Goal: Transaction & Acquisition: Purchase product/service

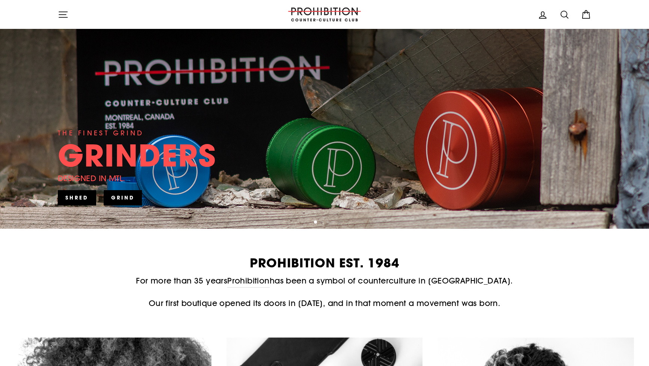
scroll to position [114, 0]
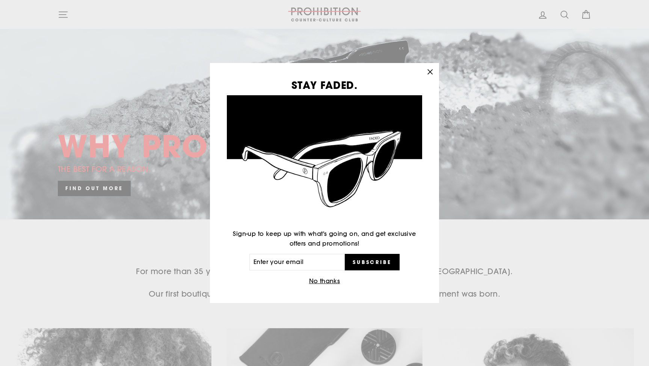
click at [429, 71] on icon "button" at bounding box center [430, 71] width 5 height 5
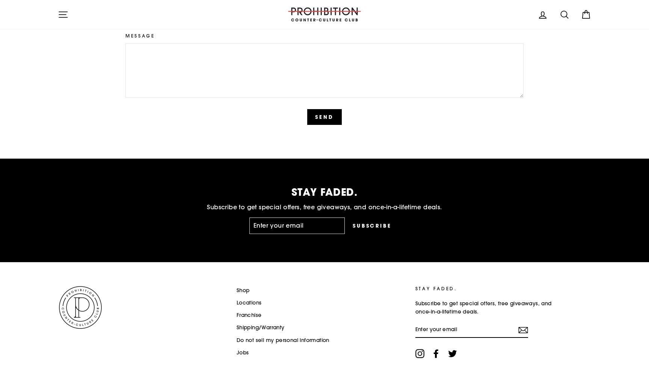
scroll to position [1826, 0]
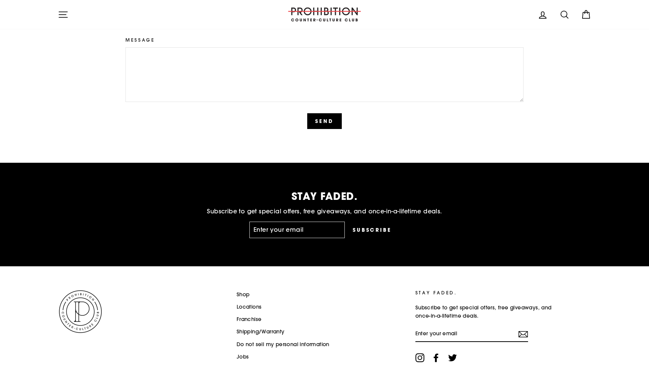
click at [243, 304] on link "Locations" at bounding box center [248, 307] width 25 height 11
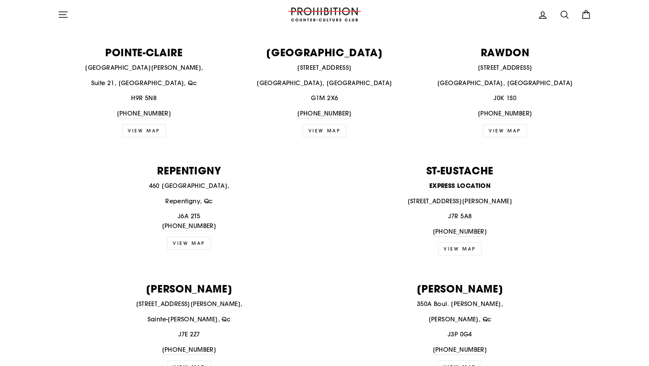
scroll to position [896, 0]
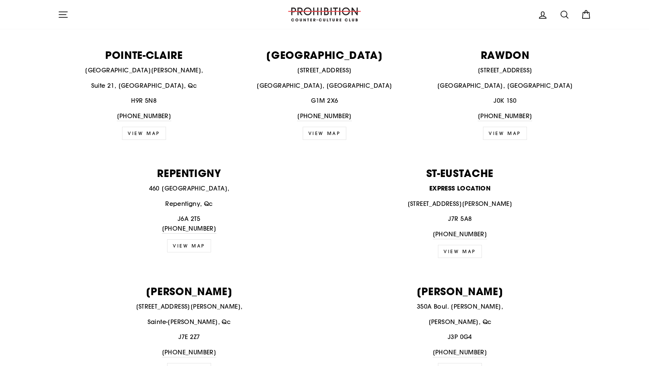
click at [446, 199] on p "550 Blvd Arthur-Sauvé, Saint-Eustache, Qc" at bounding box center [459, 204] width 262 height 10
click at [446, 184] on strong "EXPRESS LOCATION" at bounding box center [459, 188] width 61 height 8
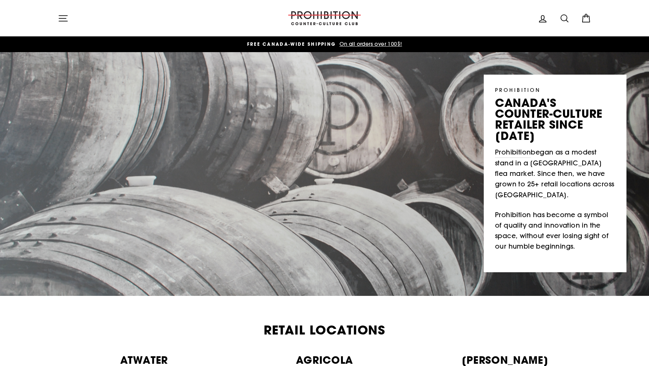
scroll to position [0, 0]
click at [65, 18] on icon "button" at bounding box center [63, 18] width 11 height 11
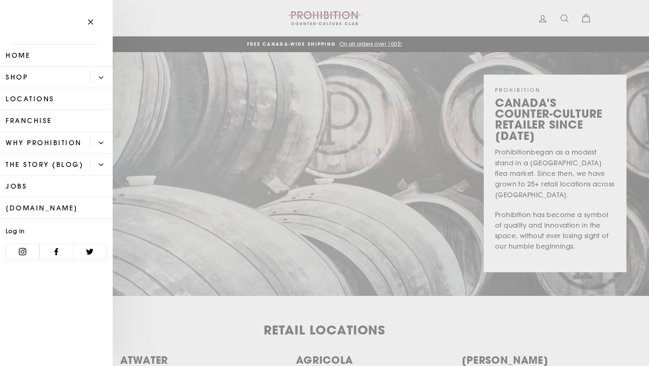
click at [103, 77] on icon "Primary" at bounding box center [101, 78] width 4 height 2
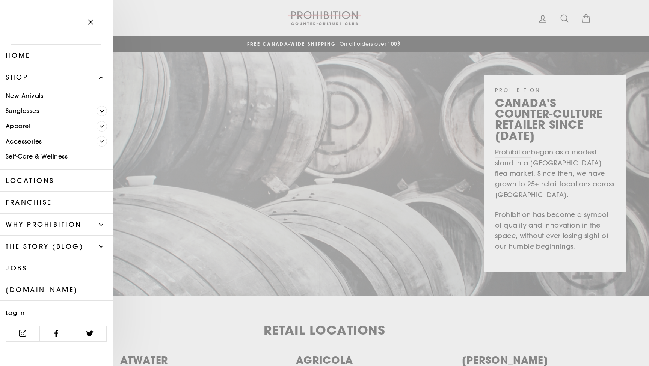
click at [21, 124] on link "Apparel" at bounding box center [48, 126] width 96 height 15
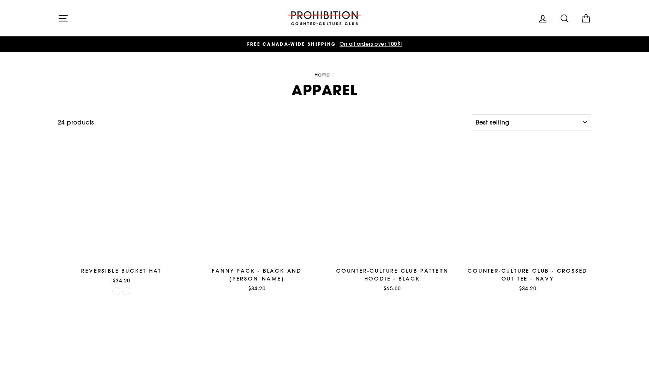
select select "best-selling"
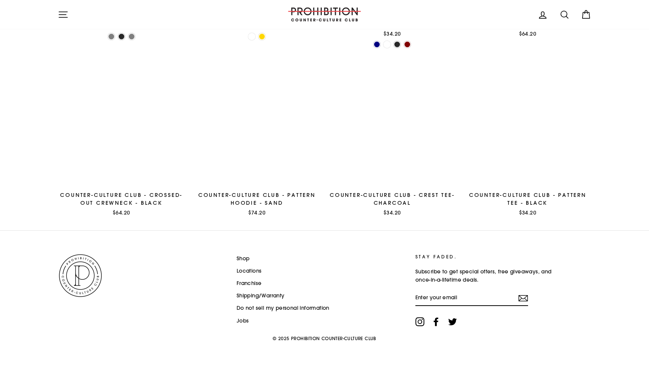
scroll to position [950, 0]
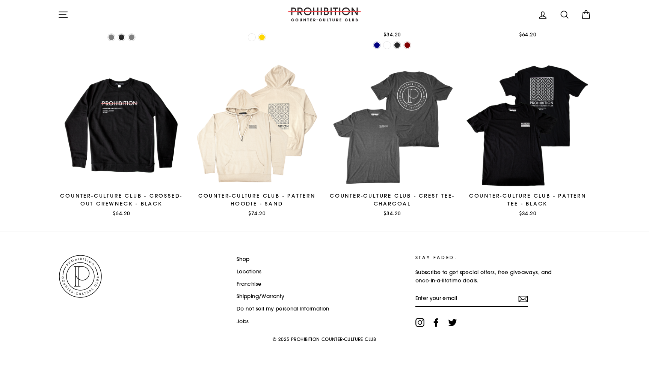
click at [246, 259] on link "Shop" at bounding box center [242, 259] width 13 height 11
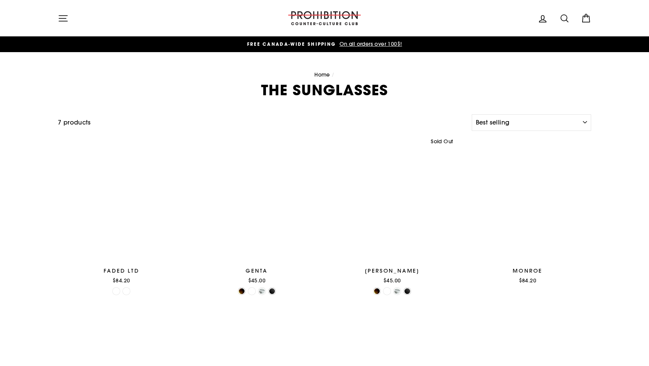
select select "best-selling"
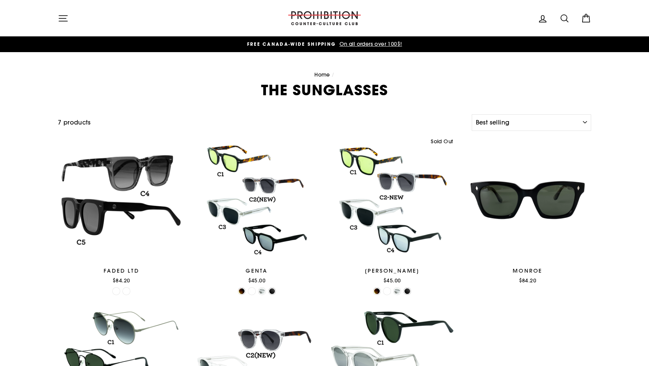
click at [64, 20] on icon "button" at bounding box center [63, 18] width 11 height 11
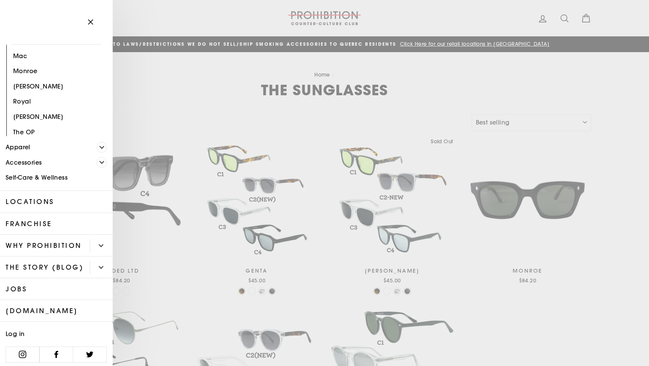
scroll to position [161, 0]
click at [37, 160] on link "Accessories" at bounding box center [48, 163] width 96 height 15
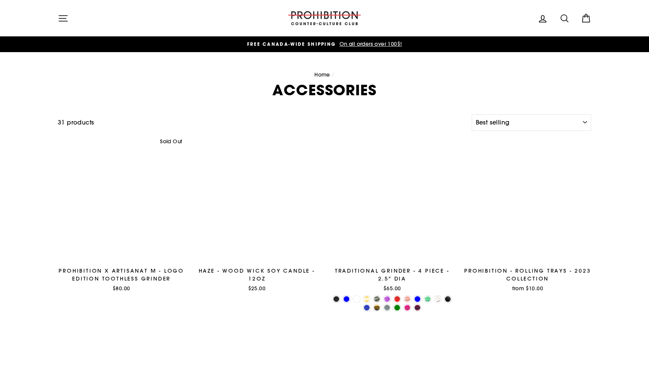
select select "best-selling"
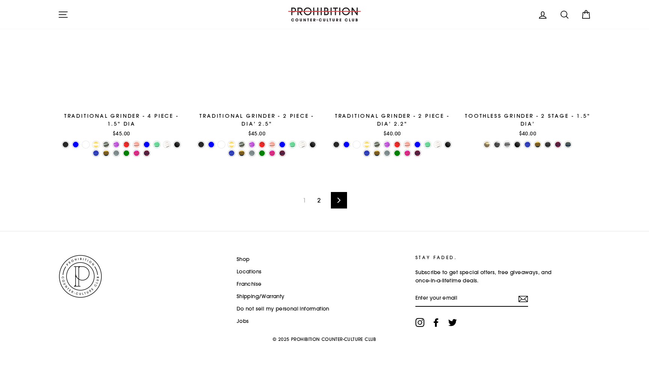
scroll to position [1237, 0]
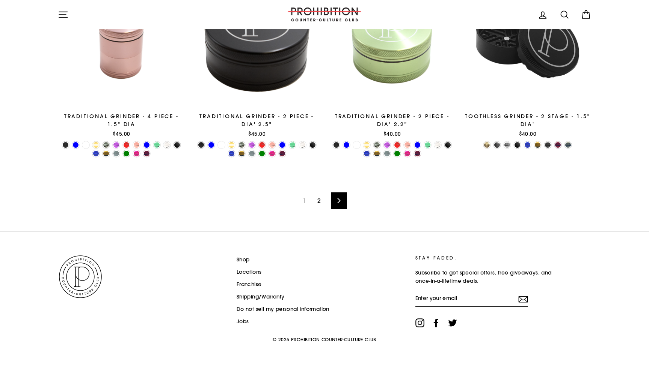
click at [301, 198] on span "1" at bounding box center [304, 201] width 12 height 12
click at [304, 201] on span "1" at bounding box center [304, 201] width 12 height 12
click at [345, 200] on link "Next" at bounding box center [339, 201] width 16 height 17
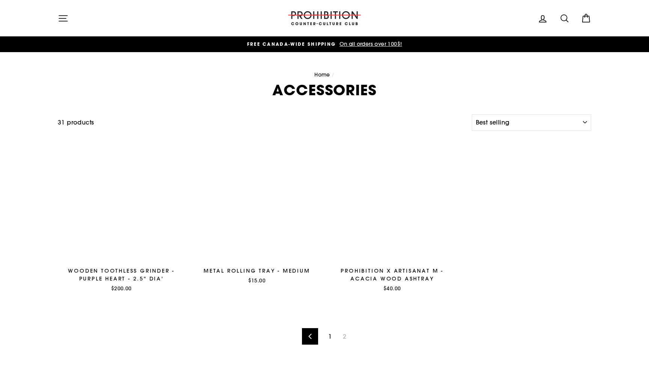
select select "best-selling"
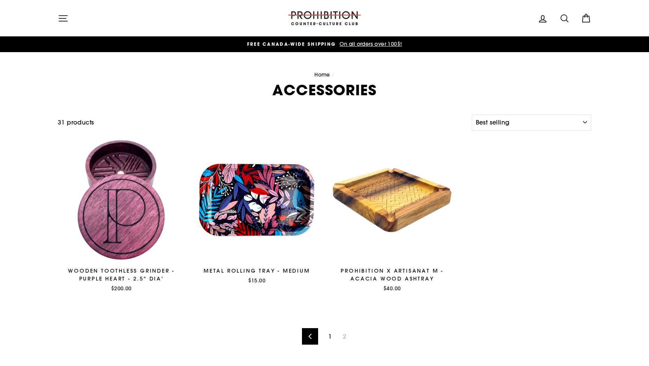
click at [64, 18] on icon "button" at bounding box center [63, 18] width 11 height 11
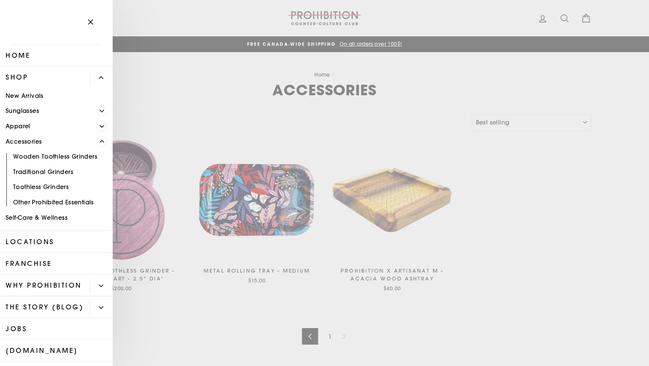
click at [563, 52] on main "Home / ACCESSORIES Filter 31 products Sort Sort Featured Best selling Alphabeti…" at bounding box center [324, 210] width 649 height 316
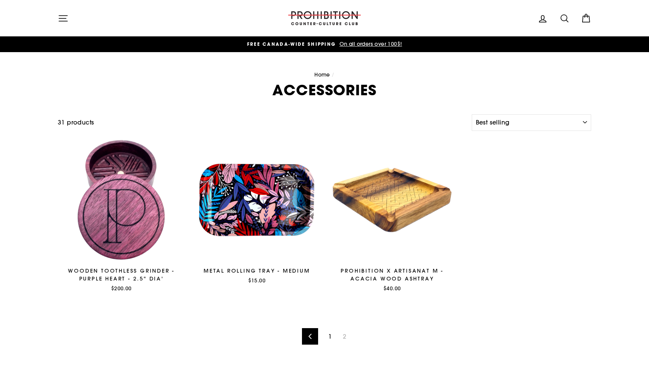
click at [563, 20] on icon at bounding box center [564, 18] width 11 height 11
type input "vaporizer"
click at [66, 18] on button "Search" at bounding box center [66, 18] width 16 height 25
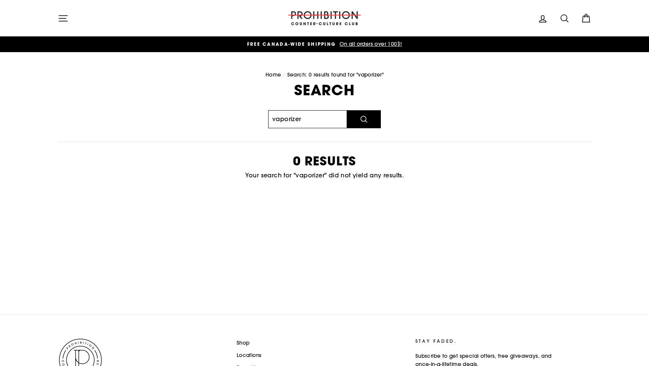
click at [294, 118] on input "vaporizer" at bounding box center [307, 119] width 79 height 18
type input "vaporiser"
click at [361, 117] on icon "submit" at bounding box center [364, 119] width 6 height 6
click at [304, 118] on input "vaporiser" at bounding box center [307, 119] width 79 height 18
type input "v"
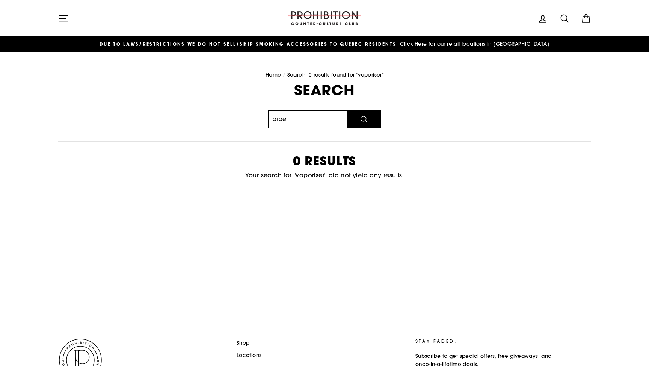
type input "pipe"
click at [364, 119] on button "Search" at bounding box center [364, 119] width 34 height 18
